Goal: Transaction & Acquisition: Purchase product/service

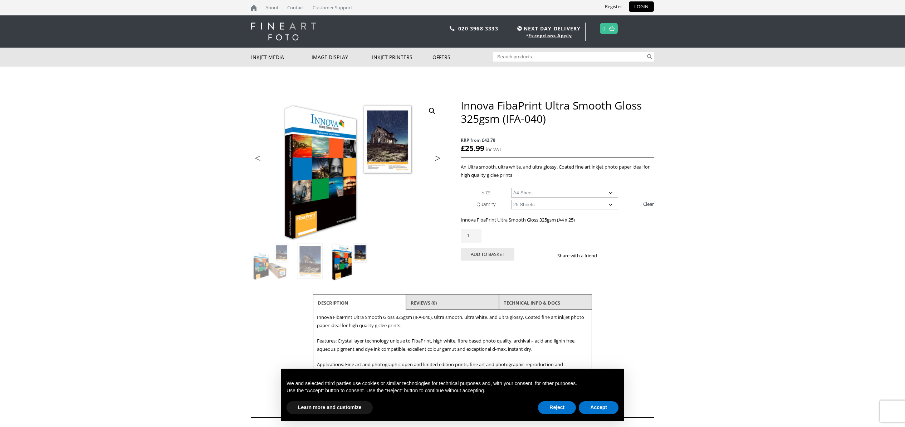
click at [534, 194] on select "Choose an option A4 Sheet A3 Sheet A3+ Sheet A2 Sheet" at bounding box center [564, 193] width 107 height 10
click at [557, 203] on select "Choose an option 25 Sheets" at bounding box center [564, 205] width 107 height 10
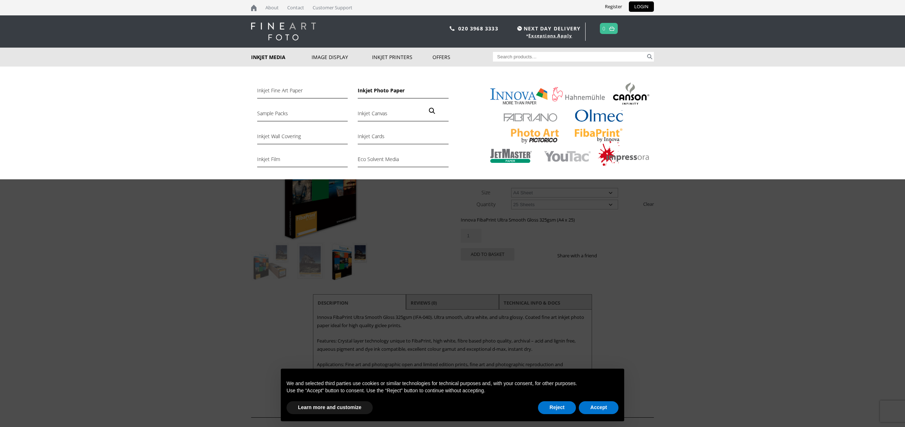
click at [390, 92] on link "Inkjet Photo Paper" at bounding box center [403, 92] width 91 height 12
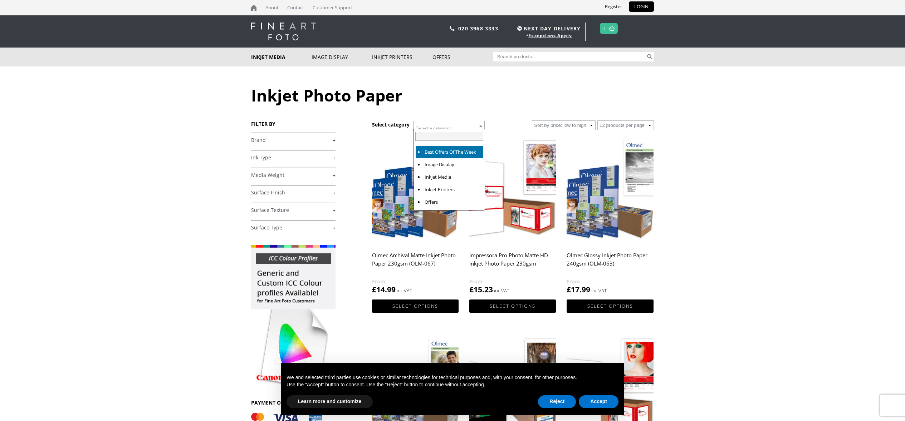
click at [444, 125] on span "Select a category" at bounding box center [433, 128] width 34 height 6
select select "inkjet-media"
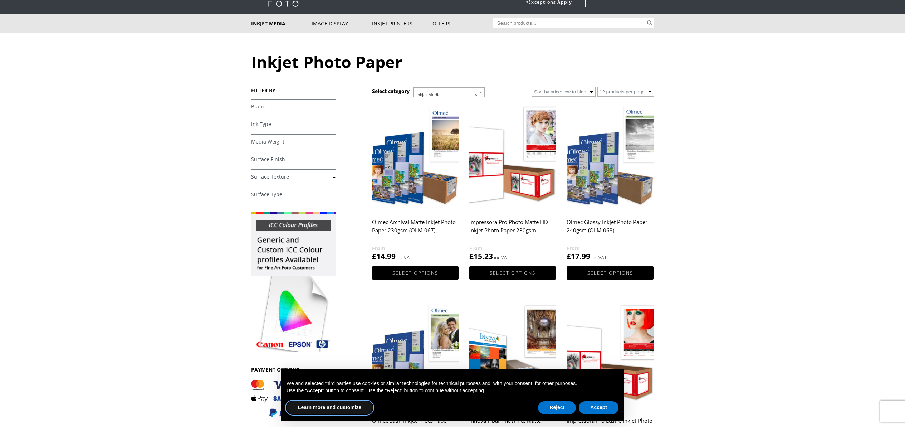
scroll to position [74, 0]
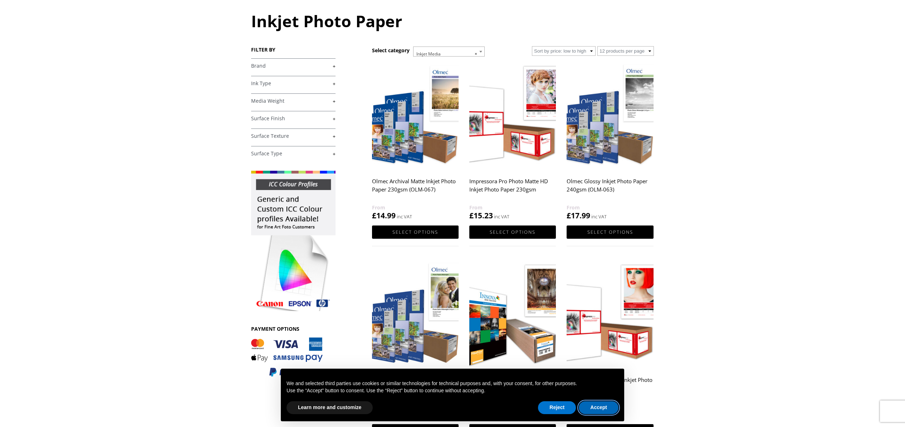
click at [593, 407] on button "Accept" at bounding box center [599, 407] width 40 height 13
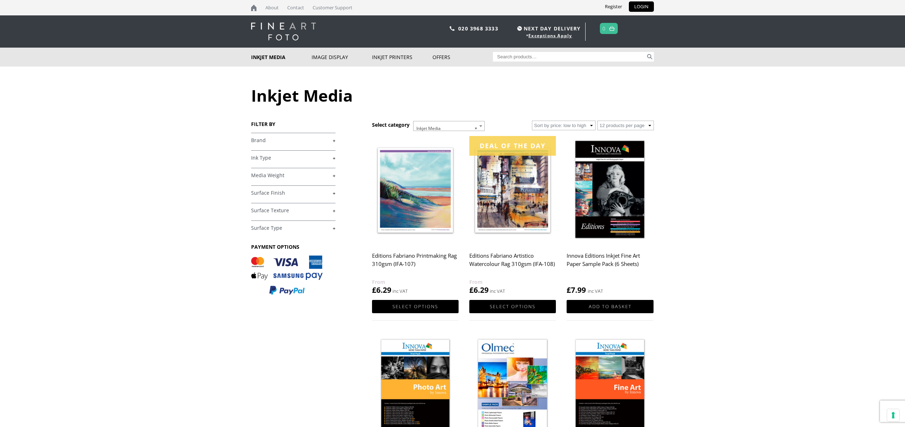
drag, startPoint x: 268, startPoint y: 159, endPoint x: 272, endPoint y: 160, distance: 3.7
click at [269, 159] on link "+" at bounding box center [293, 158] width 84 height 7
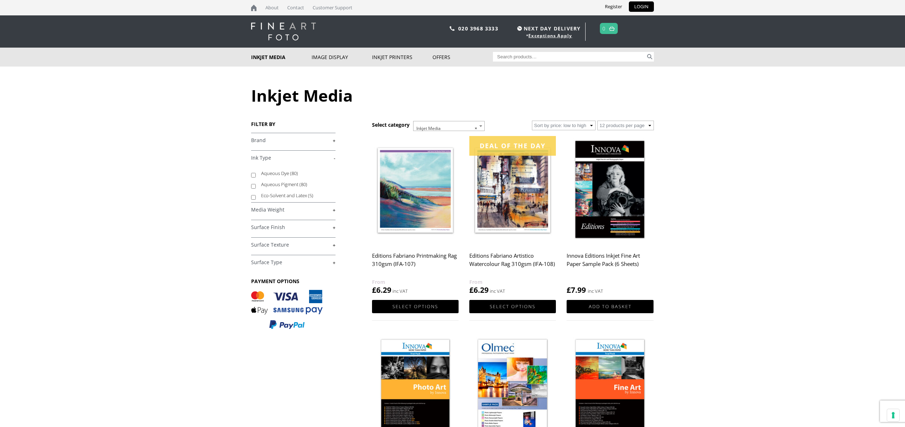
click at [251, 174] on input "Aqueous Dye (80)" at bounding box center [253, 175] width 5 height 5
checkbox input "true"
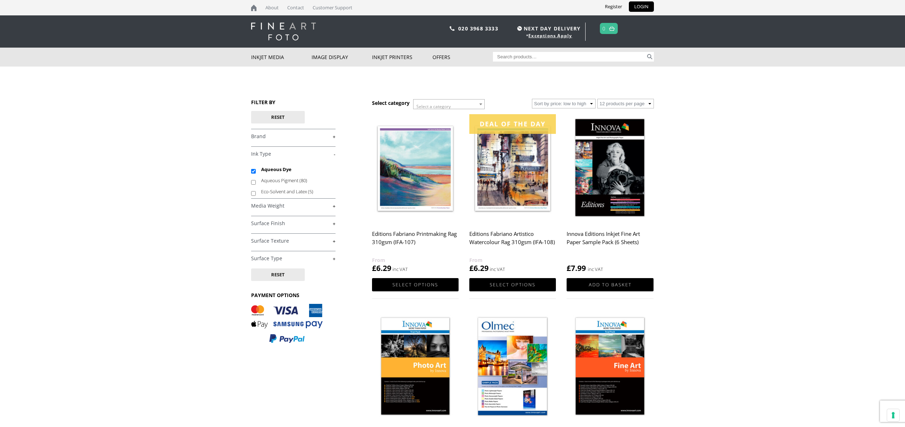
click at [538, 53] on input "Search for:" at bounding box center [569, 57] width 153 height 10
click at [537, 55] on input "Search for:" at bounding box center [569, 57] width 153 height 10
type input "A4 glossy"
click at [653, 57] on button "Search" at bounding box center [650, 57] width 8 height 10
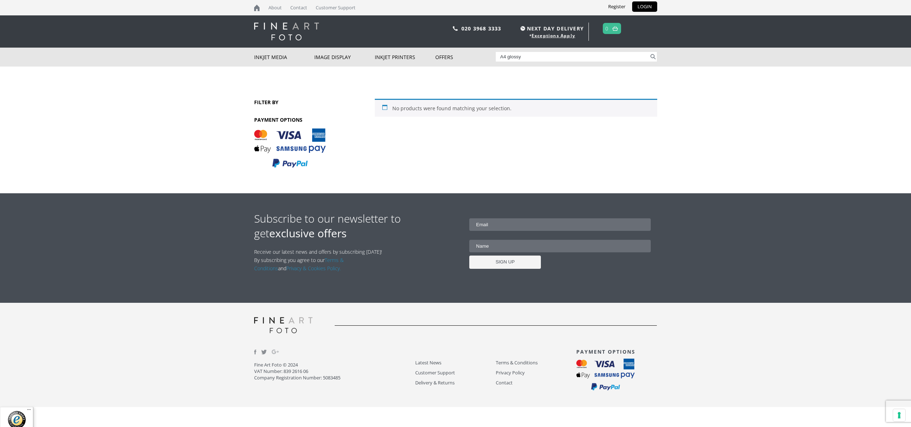
click at [527, 57] on input "A4 glossy" at bounding box center [572, 57] width 153 height 10
